Goal: Task Accomplishment & Management: Manage account settings

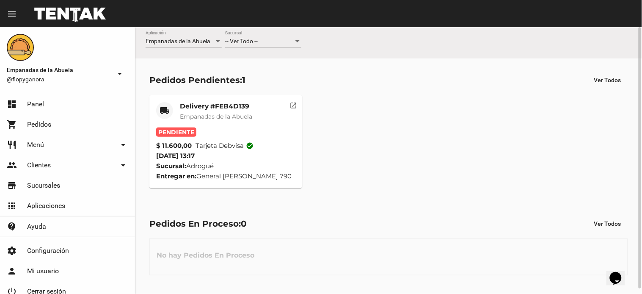
click at [292, 103] on mat-icon "open_in_new" at bounding box center [294, 104] width 8 height 8
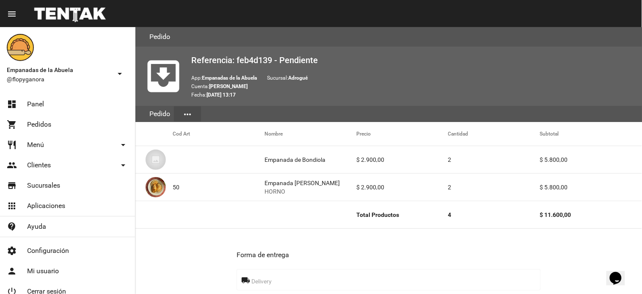
scroll to position [387, 0]
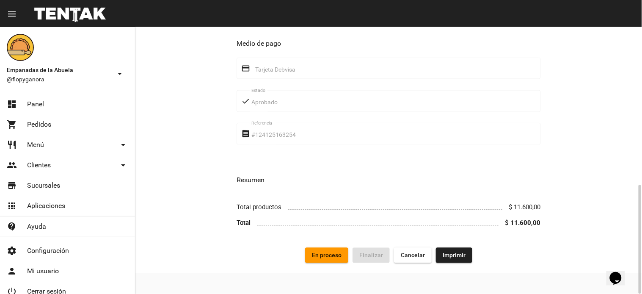
click at [458, 256] on span "Imprimir" at bounding box center [454, 255] width 23 height 7
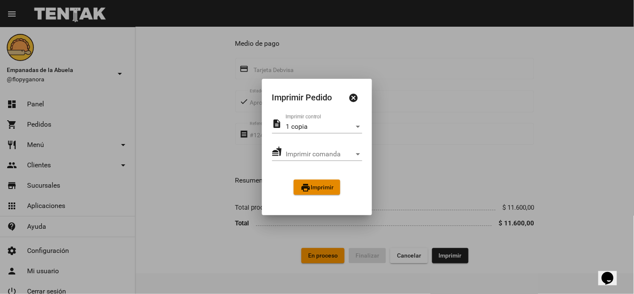
click at [312, 184] on span "print Imprimir" at bounding box center [316, 187] width 33 height 7
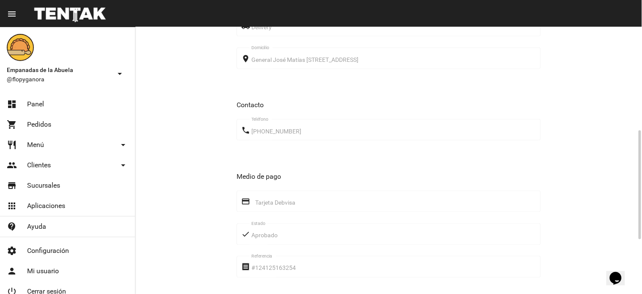
scroll to position [387, 0]
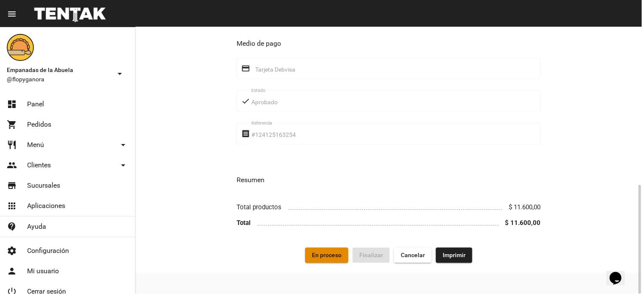
click at [331, 256] on span "En proceso" at bounding box center [327, 255] width 30 height 7
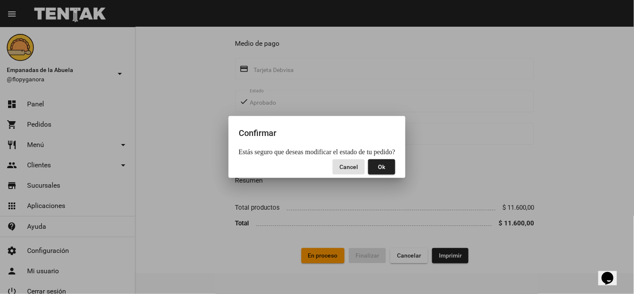
drag, startPoint x: 382, startPoint y: 163, endPoint x: 375, endPoint y: 164, distance: 7.7
click at [379, 163] on span "Ok" at bounding box center [381, 166] width 7 height 7
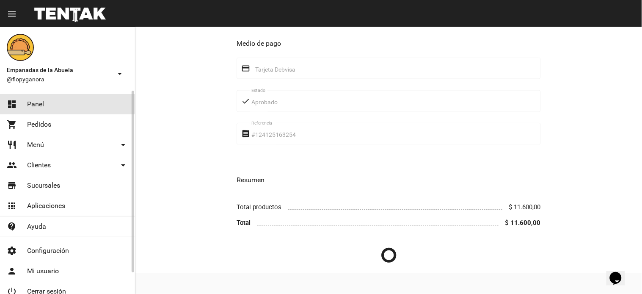
click at [33, 100] on span "Panel" at bounding box center [35, 104] width 17 height 8
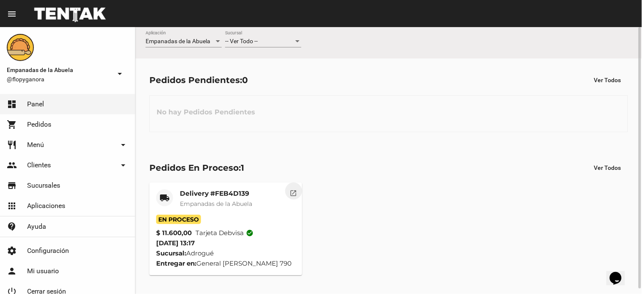
click at [295, 193] on mat-icon "open_in_new" at bounding box center [294, 192] width 8 height 8
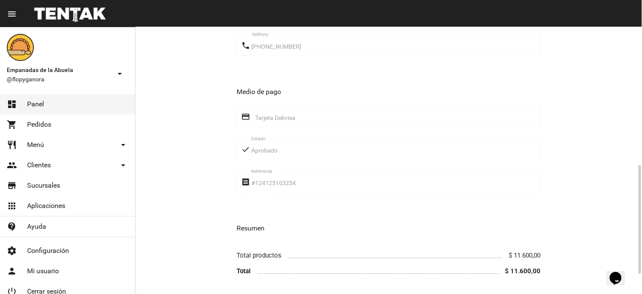
scroll to position [387, 0]
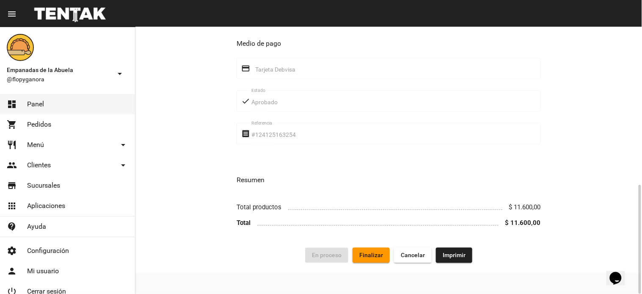
click at [370, 255] on span "Finalizar" at bounding box center [371, 255] width 24 height 7
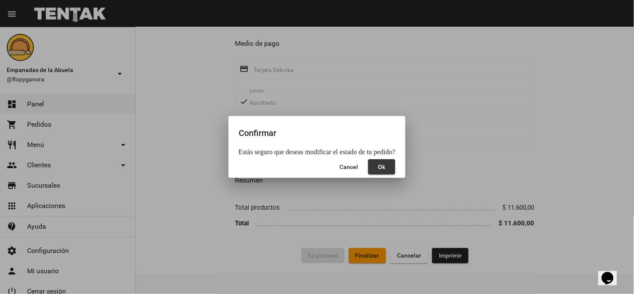
click at [380, 169] on span "Ok" at bounding box center [381, 166] width 7 height 7
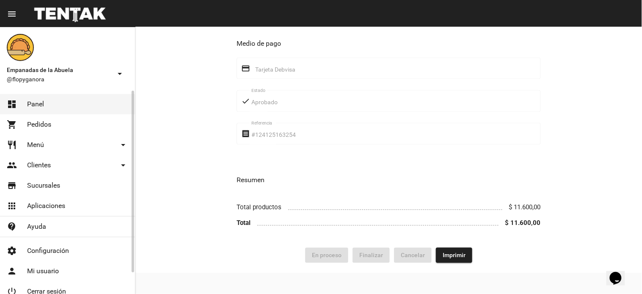
drag, startPoint x: 34, startPoint y: 96, endPoint x: 39, endPoint y: 96, distance: 4.7
click at [34, 96] on link "dashboard Panel" at bounding box center [67, 104] width 135 height 20
